Goal: Transaction & Acquisition: Purchase product/service

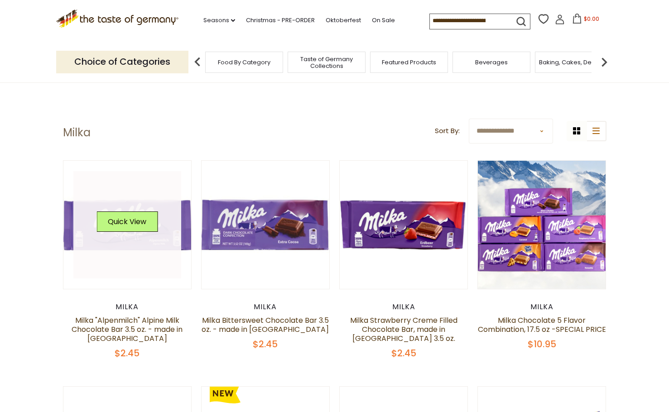
click at [168, 249] on link at bounding box center [127, 225] width 108 height 108
